Goal: Check status: Check status

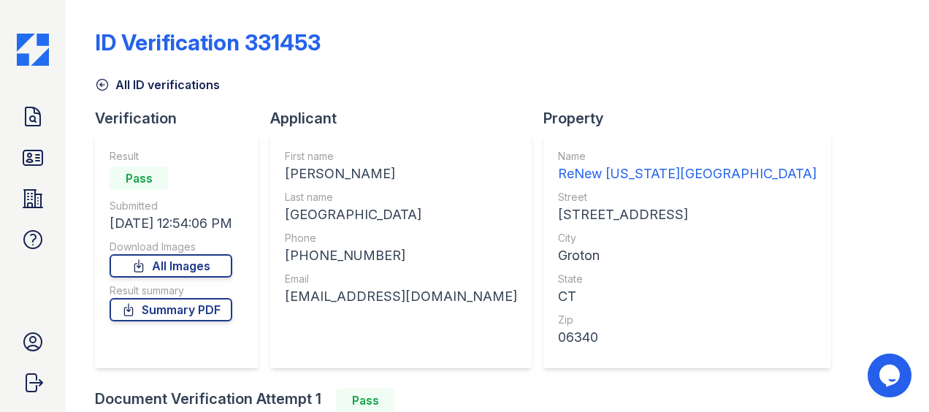
scroll to position [222, 0]
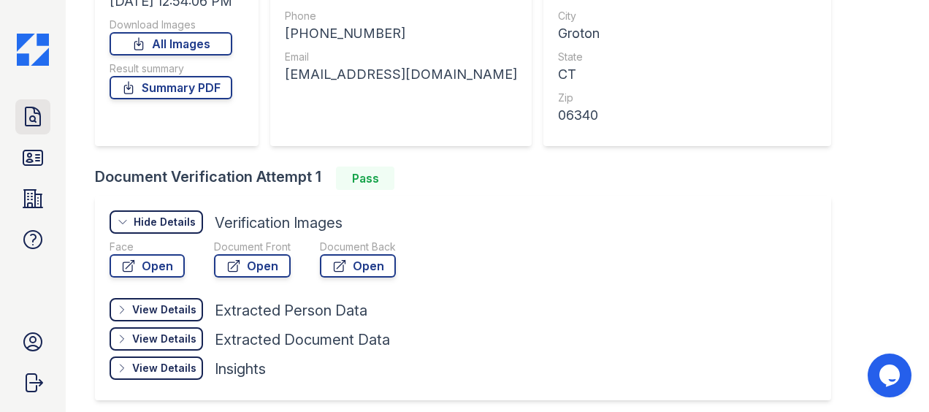
click at [39, 117] on icon at bounding box center [33, 116] width 15 height 18
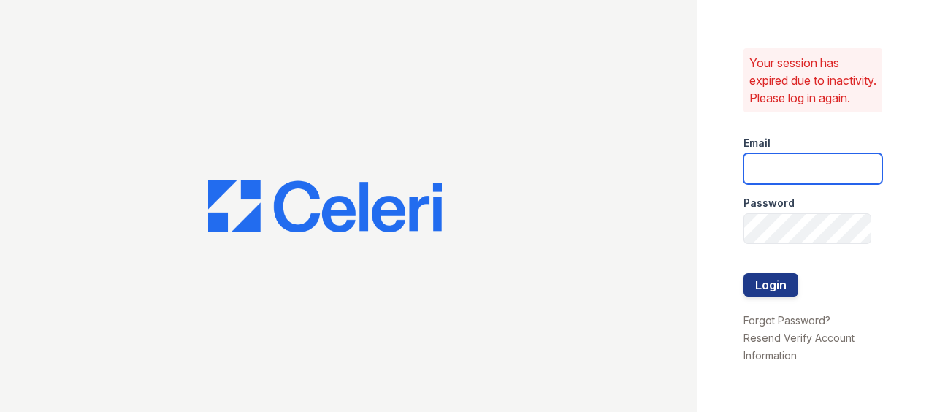
type input "ADavenport@trinity-pm.com"
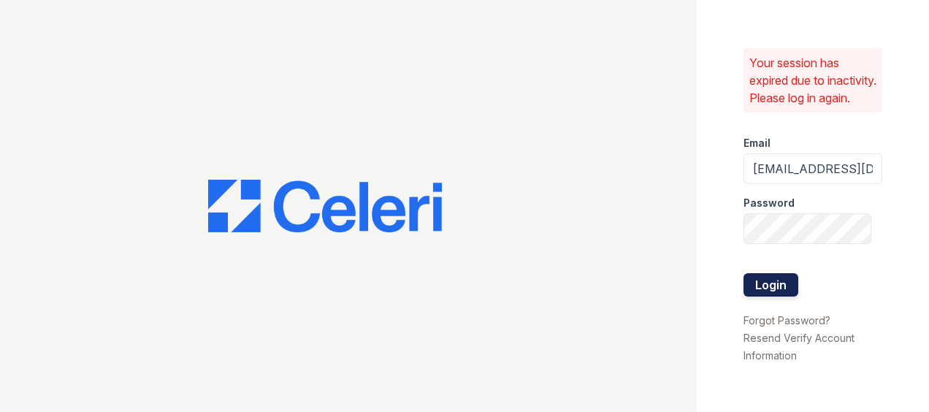
click at [770, 290] on button "Login" at bounding box center [771, 284] width 55 height 23
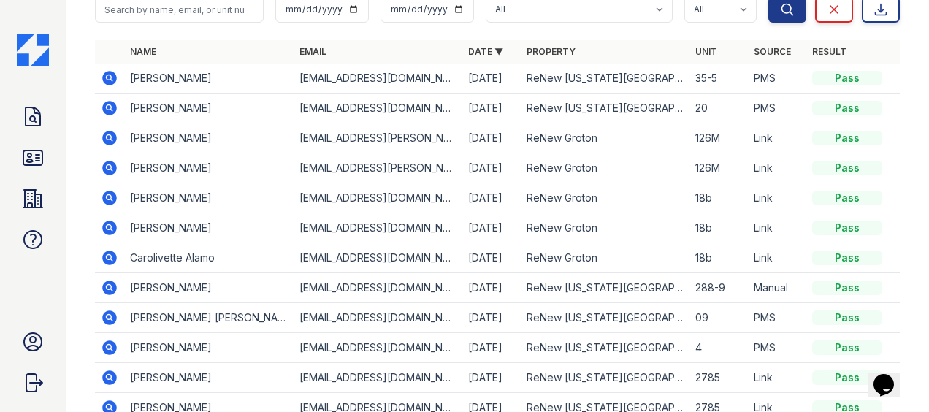
scroll to position [139, 0]
click at [32, 115] on icon at bounding box center [32, 116] width 23 height 23
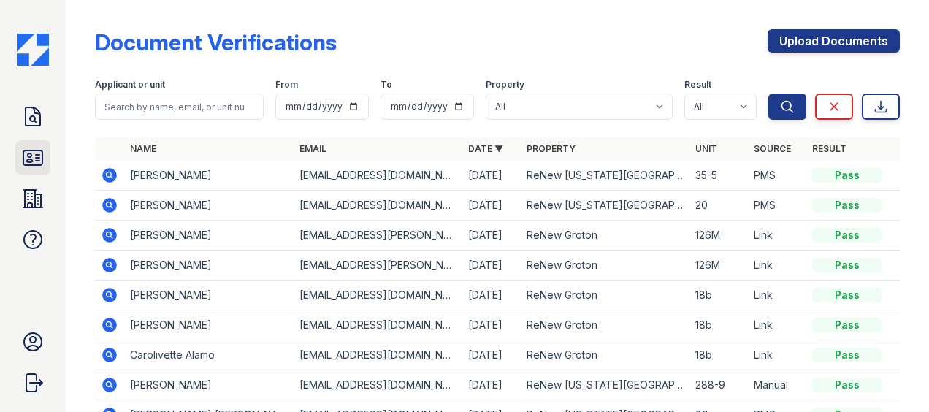
click at [36, 150] on icon at bounding box center [32, 157] width 19 height 15
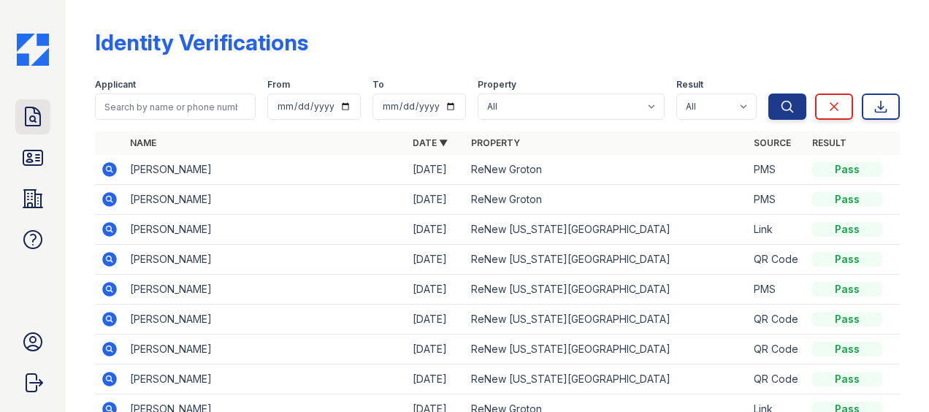
click at [30, 117] on icon at bounding box center [33, 116] width 15 height 18
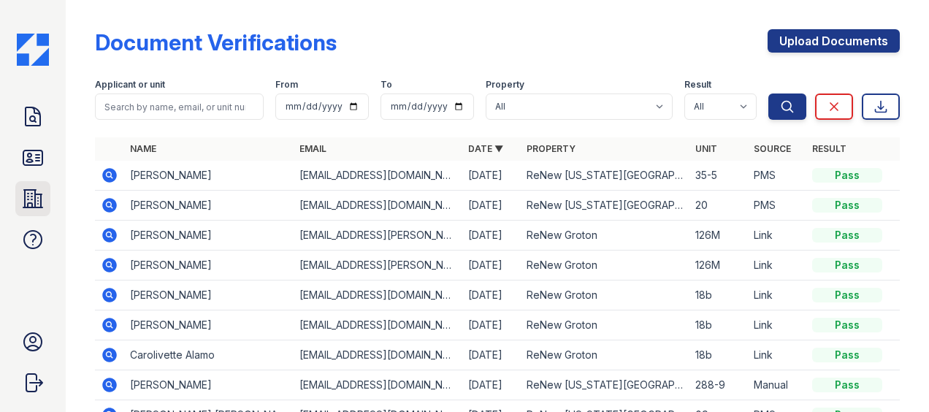
click at [39, 212] on link "Properties" at bounding box center [32, 198] width 35 height 35
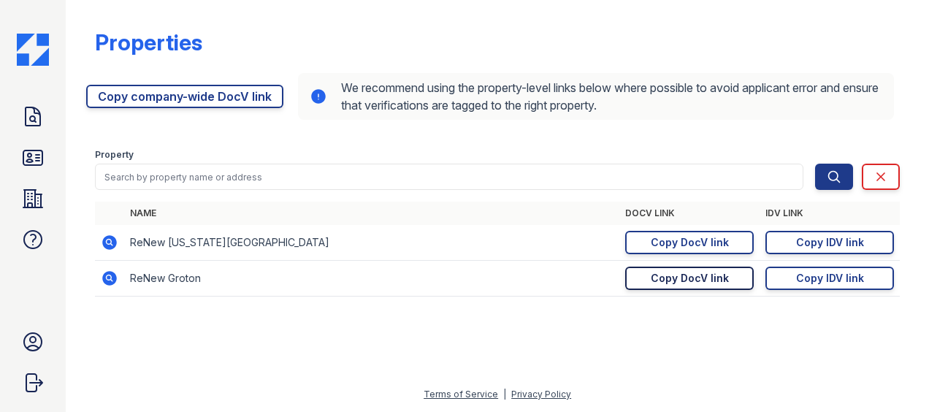
click at [717, 281] on div "Copy DocV link" at bounding box center [690, 278] width 78 height 15
click at [34, 110] on icon at bounding box center [33, 116] width 15 height 18
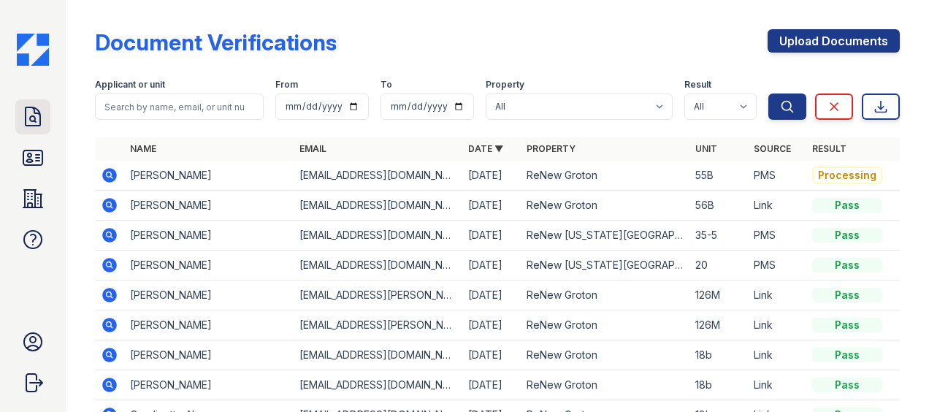
click at [31, 128] on icon at bounding box center [32, 116] width 23 height 23
click at [109, 171] on icon at bounding box center [109, 175] width 15 height 15
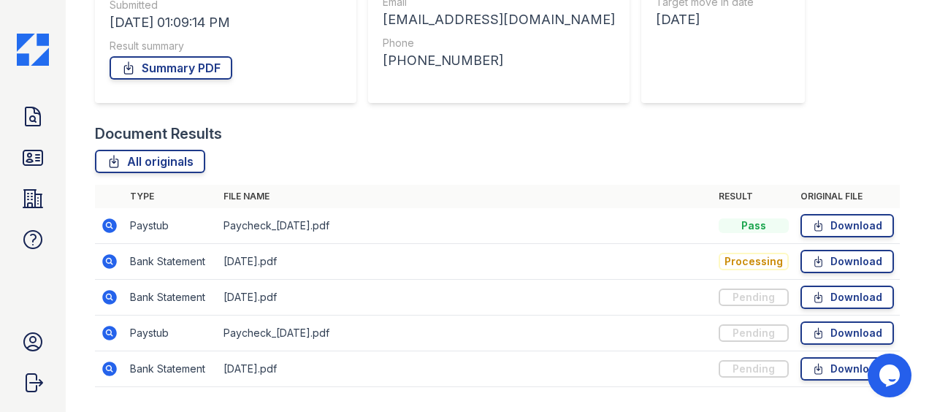
scroll to position [234, 0]
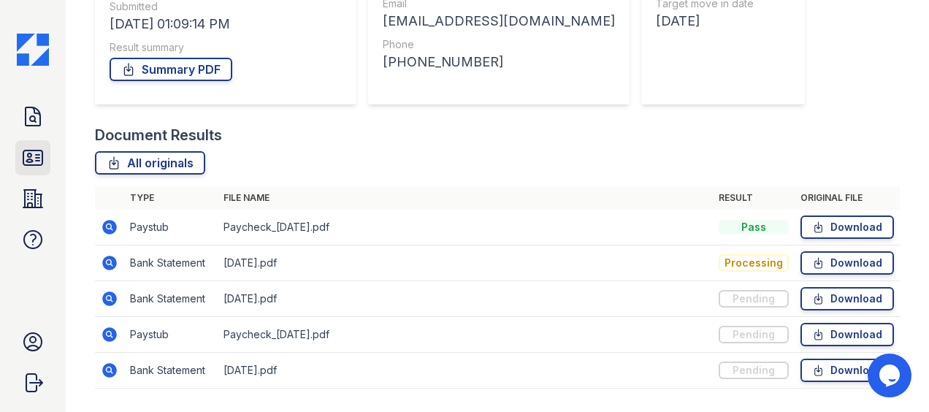
drag, startPoint x: 437, startPoint y: 190, endPoint x: 39, endPoint y: 155, distance: 398.9
click at [39, 155] on icon at bounding box center [32, 157] width 19 height 15
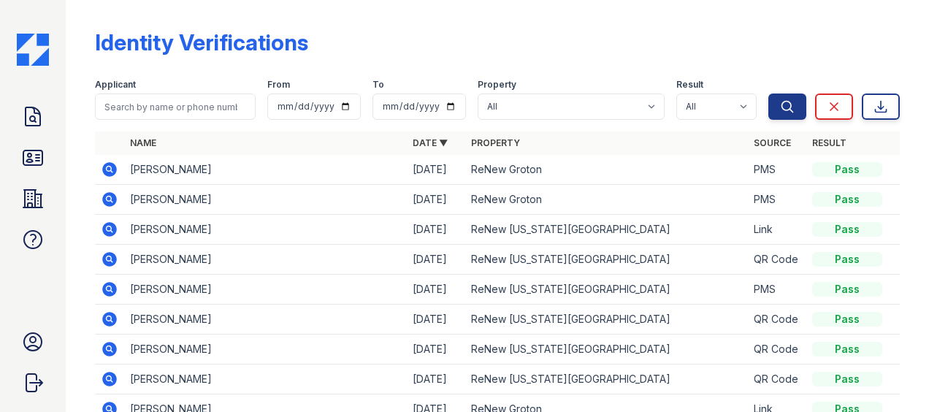
click at [112, 194] on icon at bounding box center [109, 199] width 15 height 15
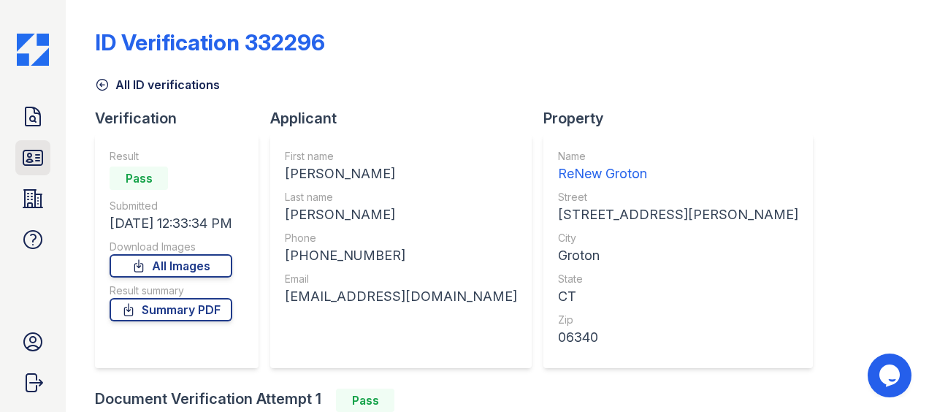
click at [31, 151] on icon at bounding box center [32, 157] width 23 height 23
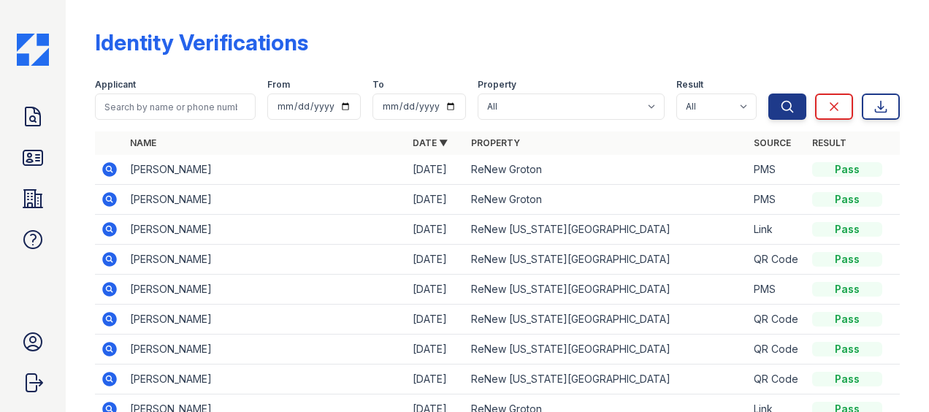
click at [110, 159] on td at bounding box center [109, 170] width 29 height 30
click at [110, 167] on icon at bounding box center [110, 170] width 18 height 18
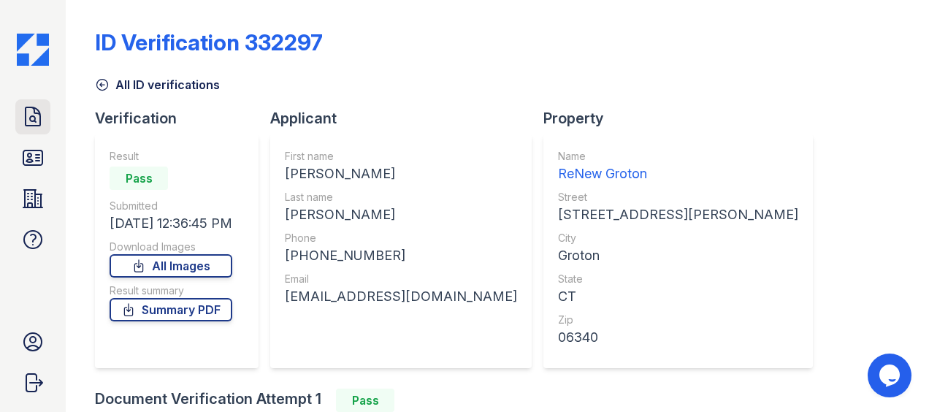
click at [39, 107] on icon at bounding box center [32, 116] width 23 height 23
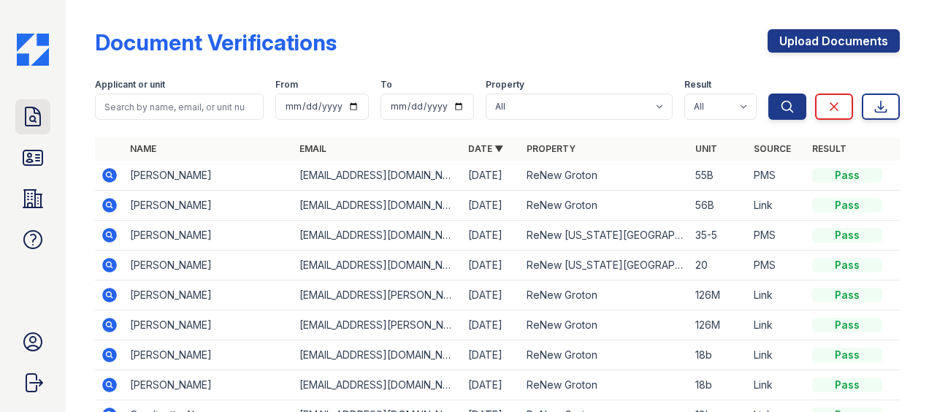
click at [34, 118] on icon at bounding box center [32, 116] width 23 height 23
click at [38, 107] on icon at bounding box center [32, 116] width 23 height 23
click at [47, 164] on link "ID Verifications" at bounding box center [32, 157] width 35 height 35
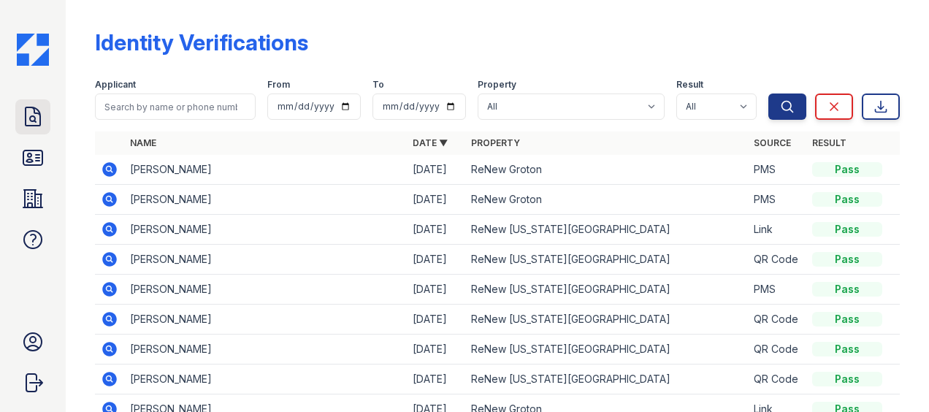
click at [39, 123] on icon at bounding box center [32, 116] width 23 height 23
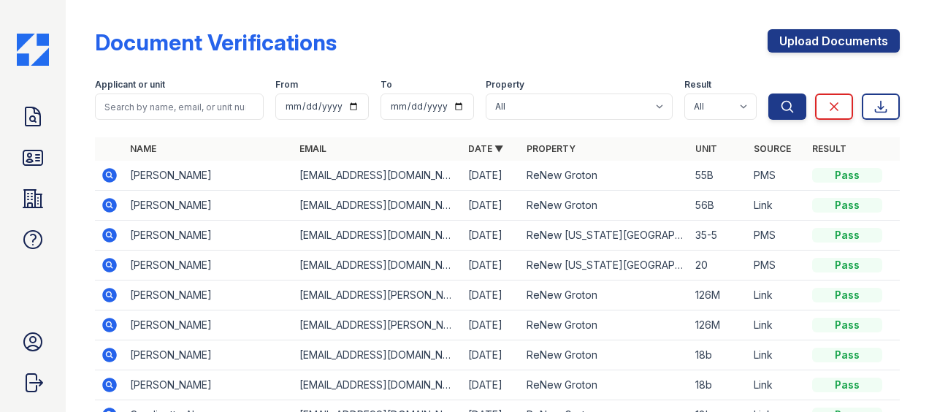
click at [114, 171] on icon at bounding box center [109, 175] width 15 height 15
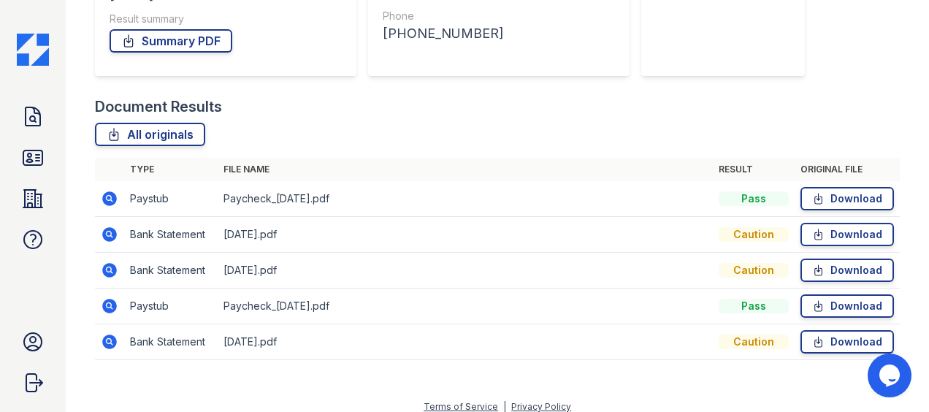
scroll to position [274, 0]
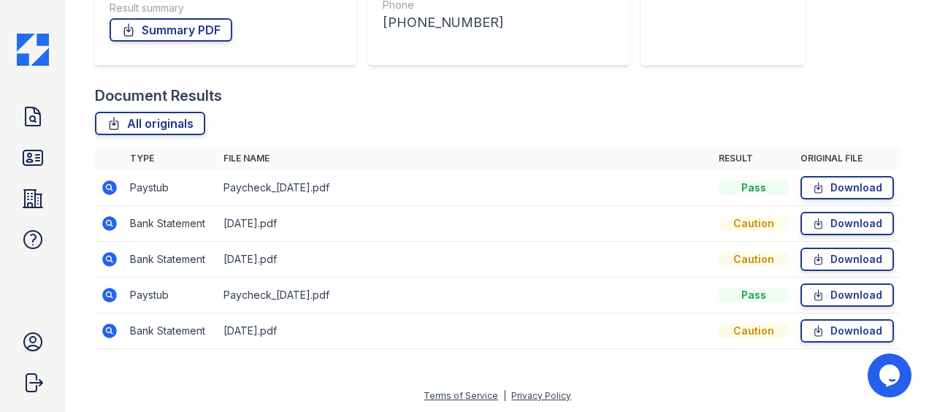
click at [110, 332] on icon at bounding box center [109, 331] width 15 height 15
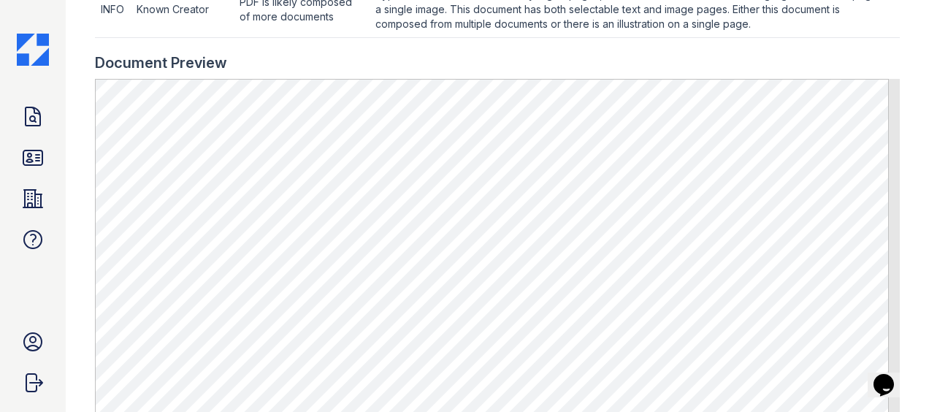
scroll to position [720, 0]
